Goal: Obtain resource: Obtain resource

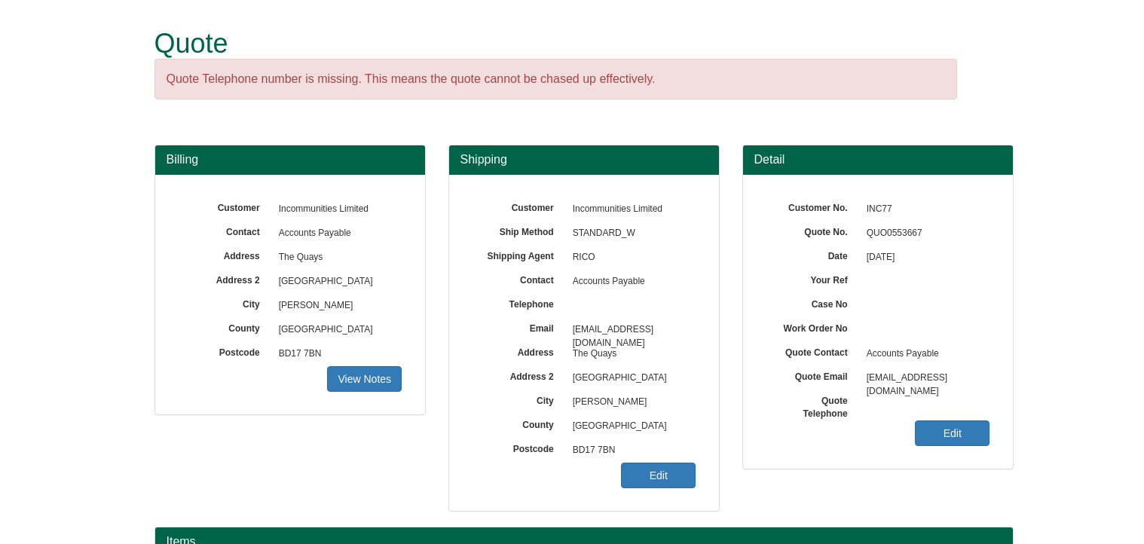
scroll to position [187, 0]
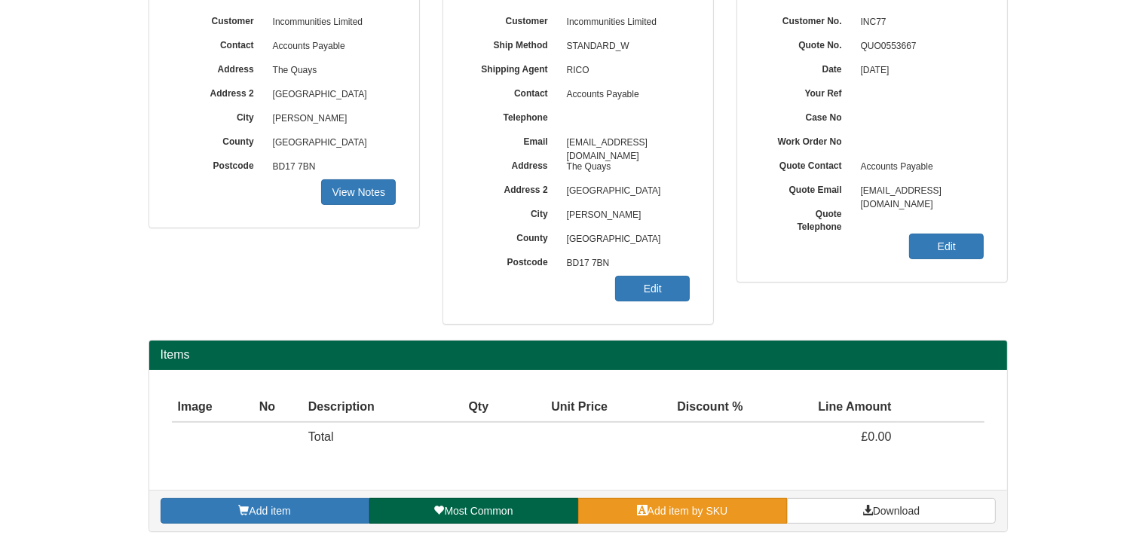
click at [725, 513] on span "Add item by SKU" at bounding box center [688, 511] width 81 height 12
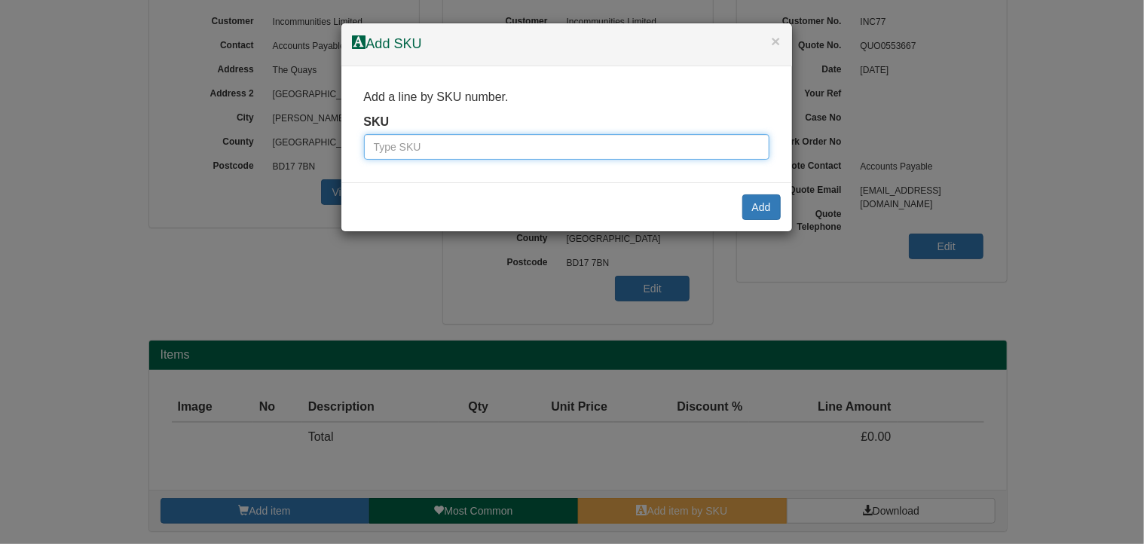
paste input "9810006BLA"
type input "9810006BLA"
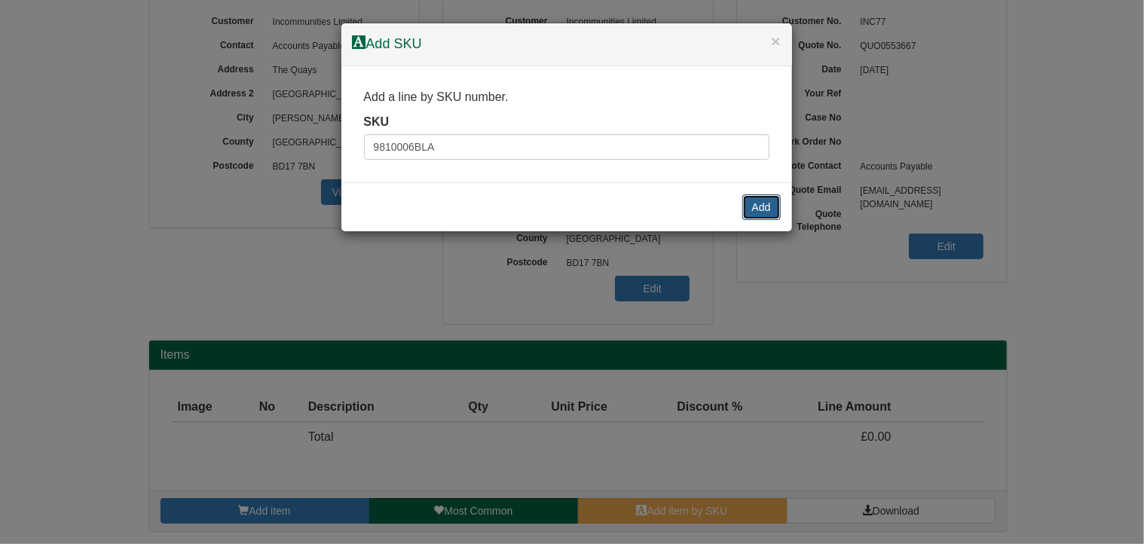
click at [755, 210] on button "Add" at bounding box center [762, 207] width 38 height 26
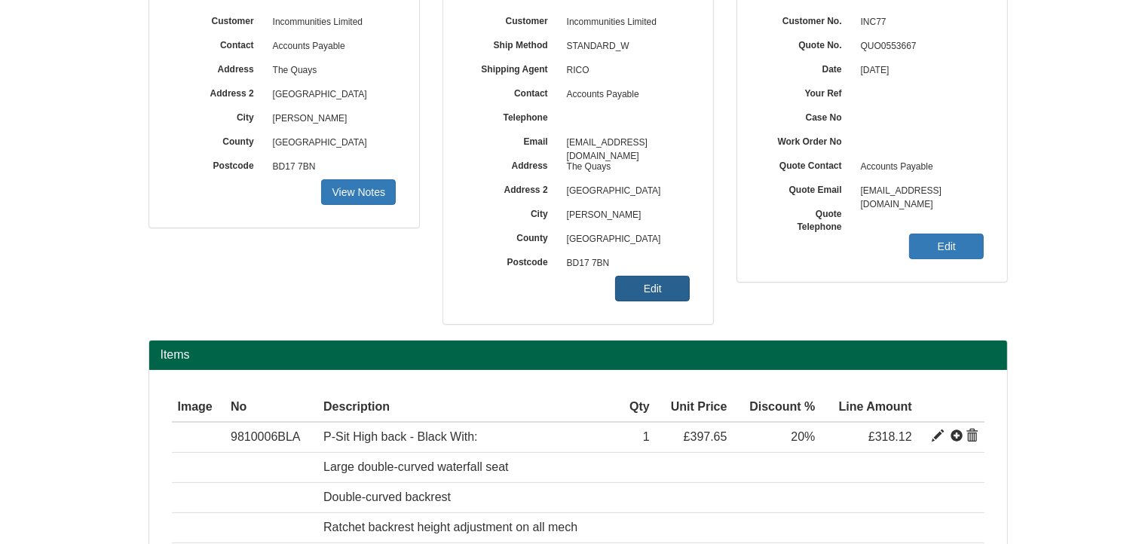
click at [663, 283] on link "Edit" at bounding box center [652, 289] width 75 height 26
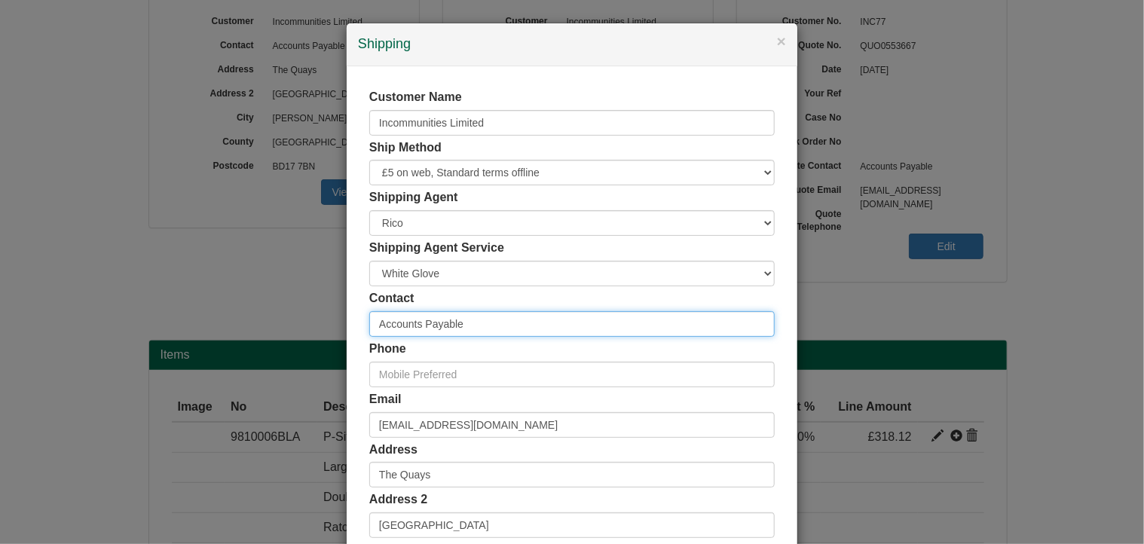
drag, startPoint x: 464, startPoint y: 320, endPoint x: 317, endPoint y: 318, distance: 147.8
click at [317, 318] on div "× Shipping Customer Name Incommunities Limited Ship Method Free of Charge £5 Fl…" at bounding box center [572, 272] width 1144 height 544
type input "[PERSON_NAME]"
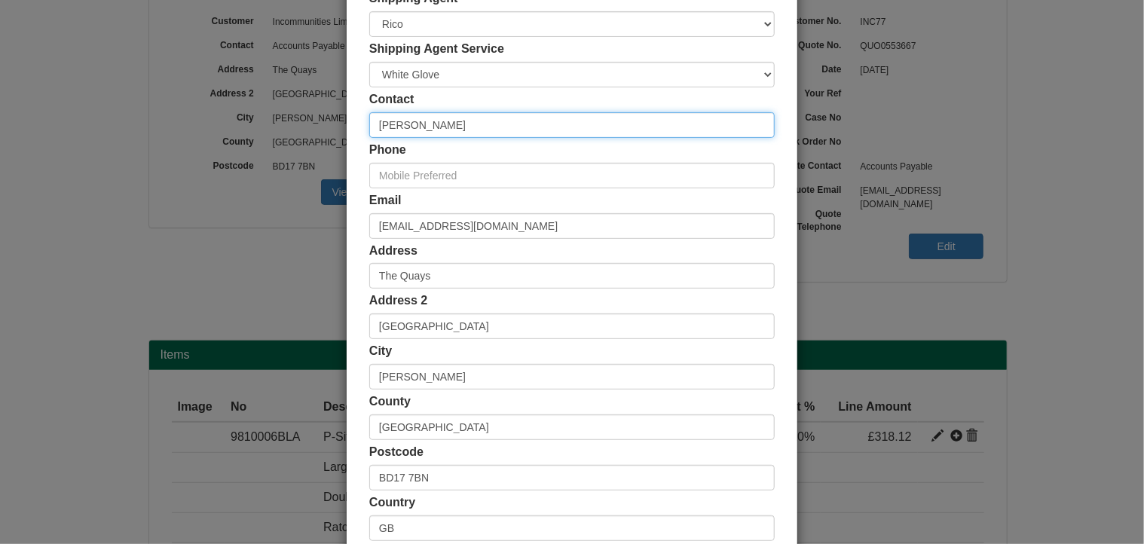
scroll to position [289, 0]
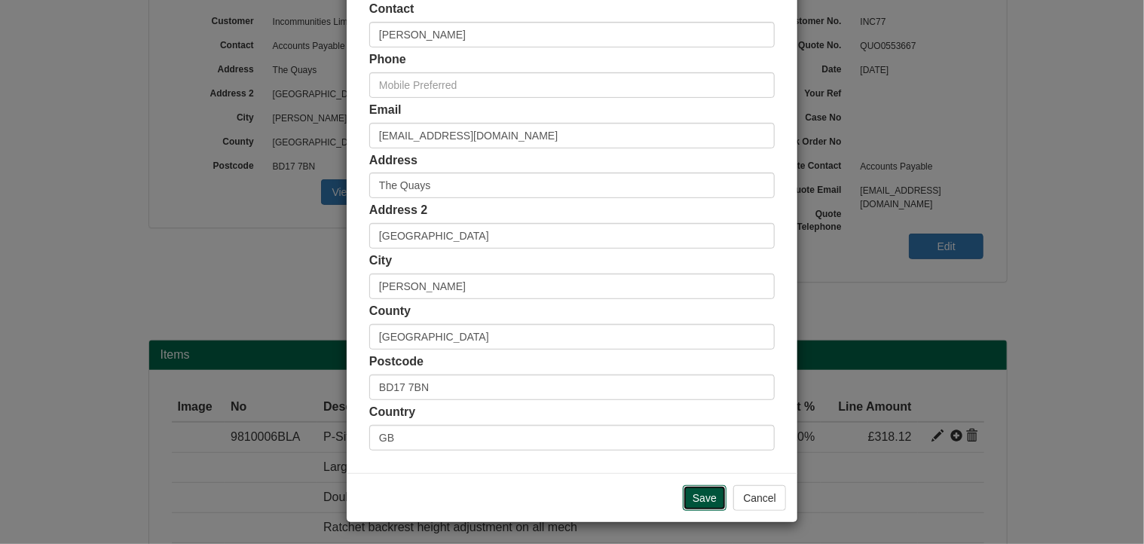
click at [694, 493] on input "Save" at bounding box center [705, 498] width 44 height 26
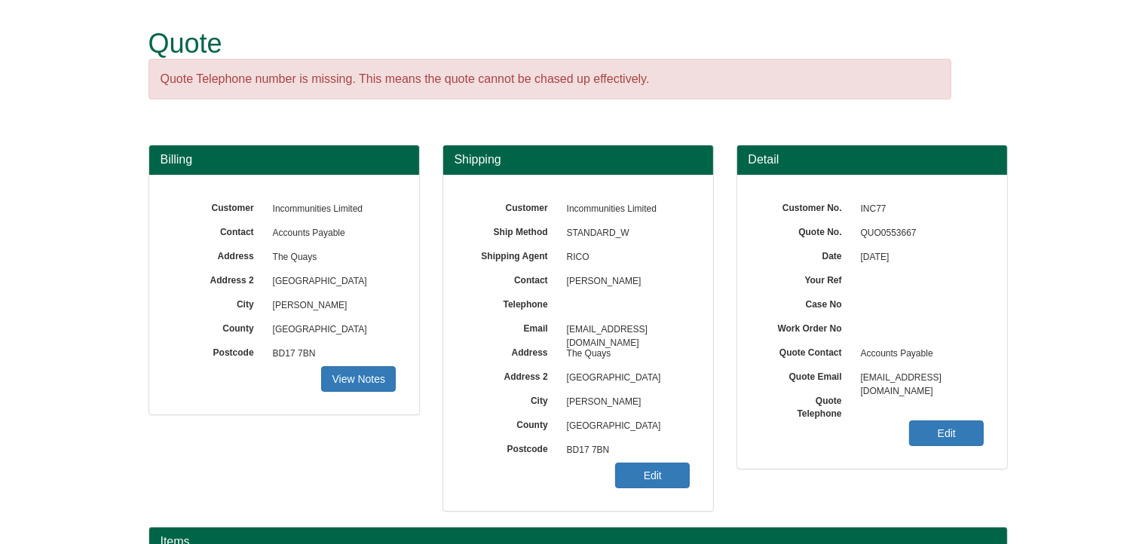
scroll to position [516, 0]
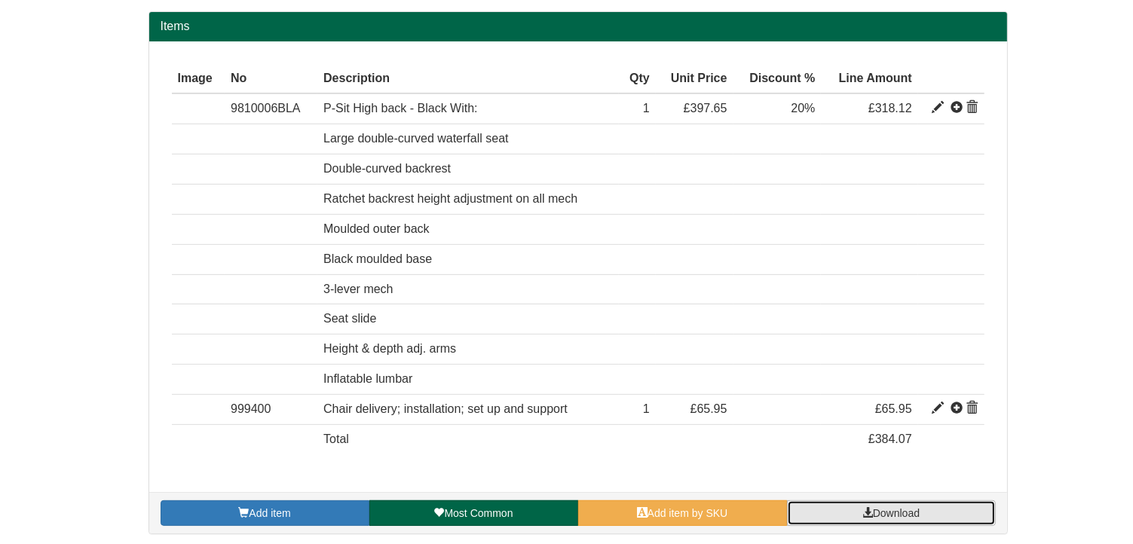
click at [884, 507] on span "Download" at bounding box center [896, 513] width 47 height 12
